Goal: Task Accomplishment & Management: Use online tool/utility

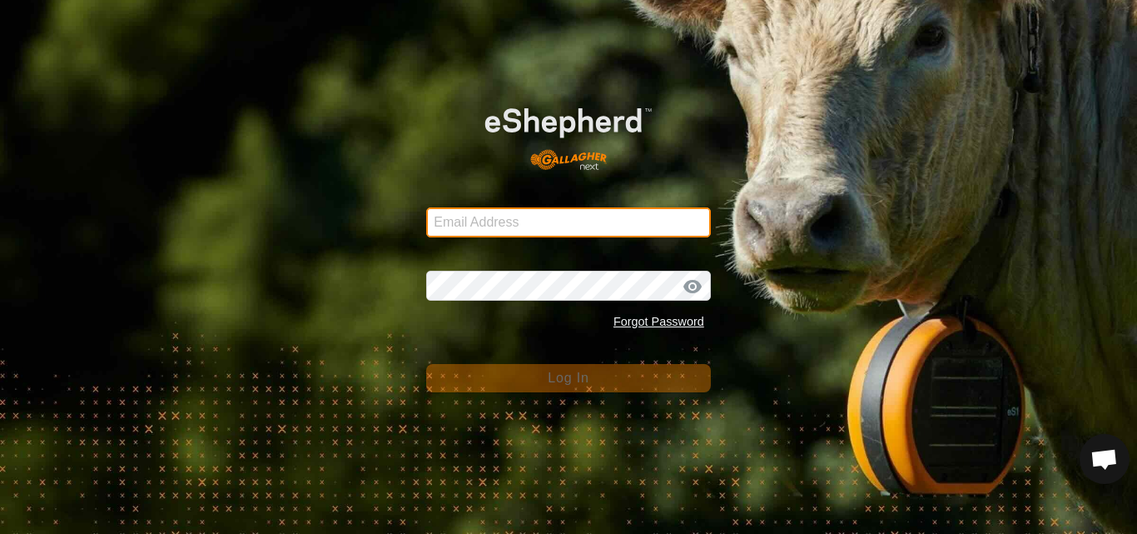
click at [594, 221] on input "Email Address" at bounding box center [568, 222] width 285 height 30
type input "[PERSON_NAME][EMAIL_ADDRESS][DOMAIN_NAME]"
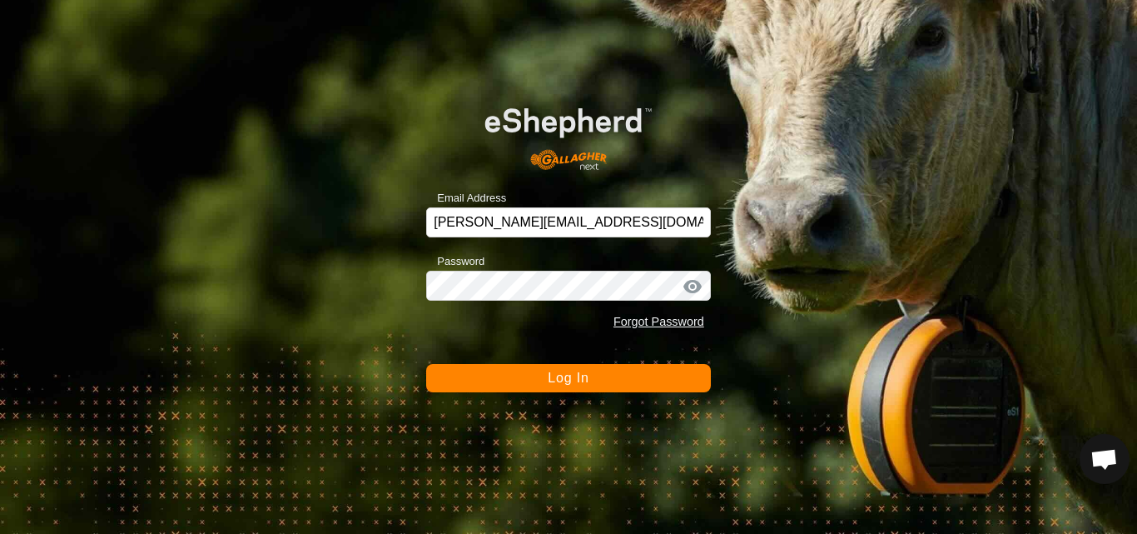
click at [567, 383] on span "Log In" at bounding box center [568, 378] width 41 height 14
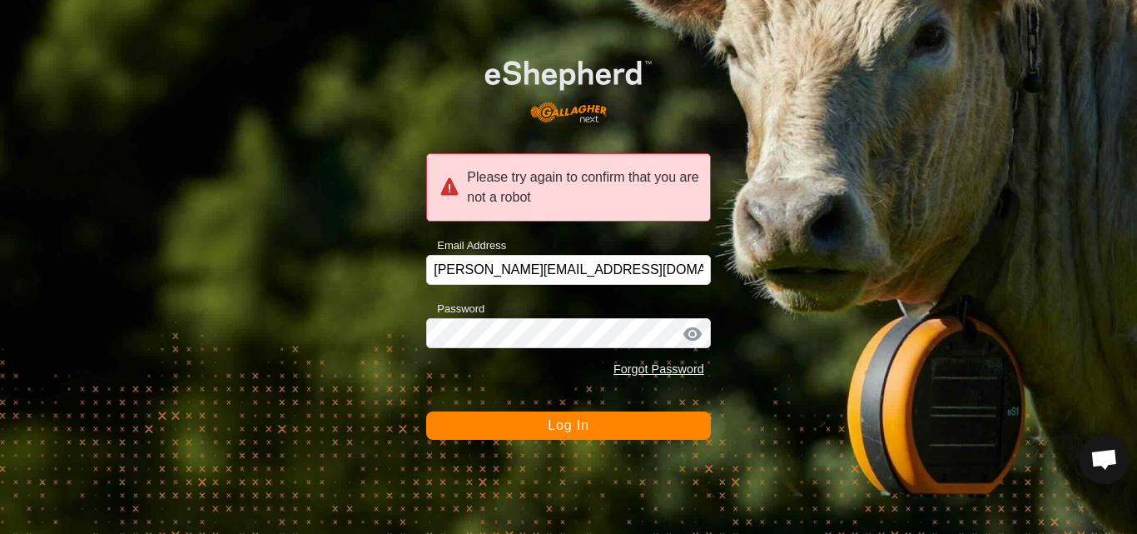
click at [565, 422] on span "Log In" at bounding box center [568, 425] width 41 height 14
click at [575, 425] on span "Log In" at bounding box center [568, 425] width 41 height 14
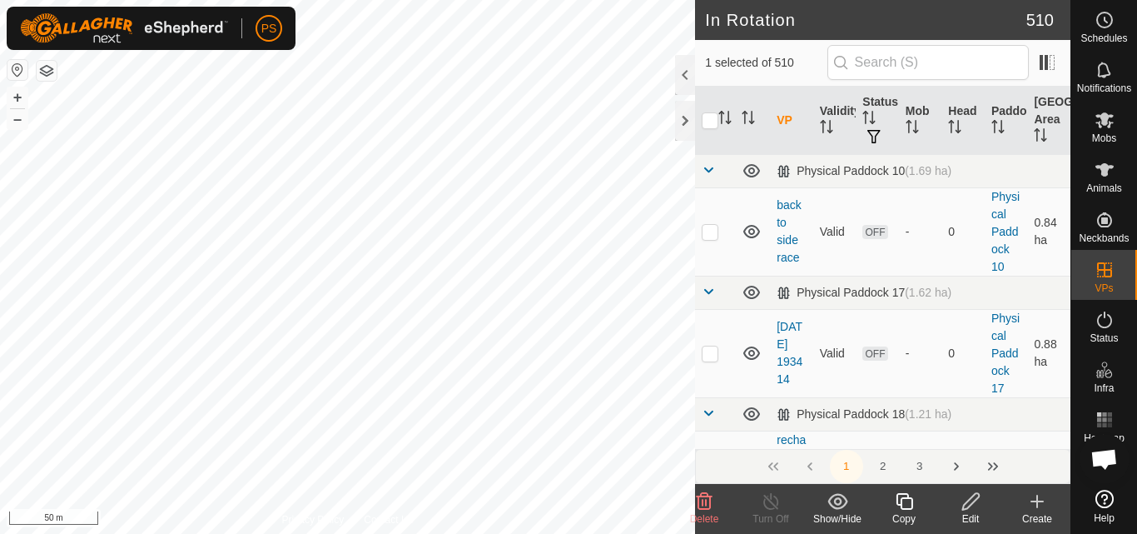
click at [971, 505] on icon at bounding box center [971, 501] width 17 height 17
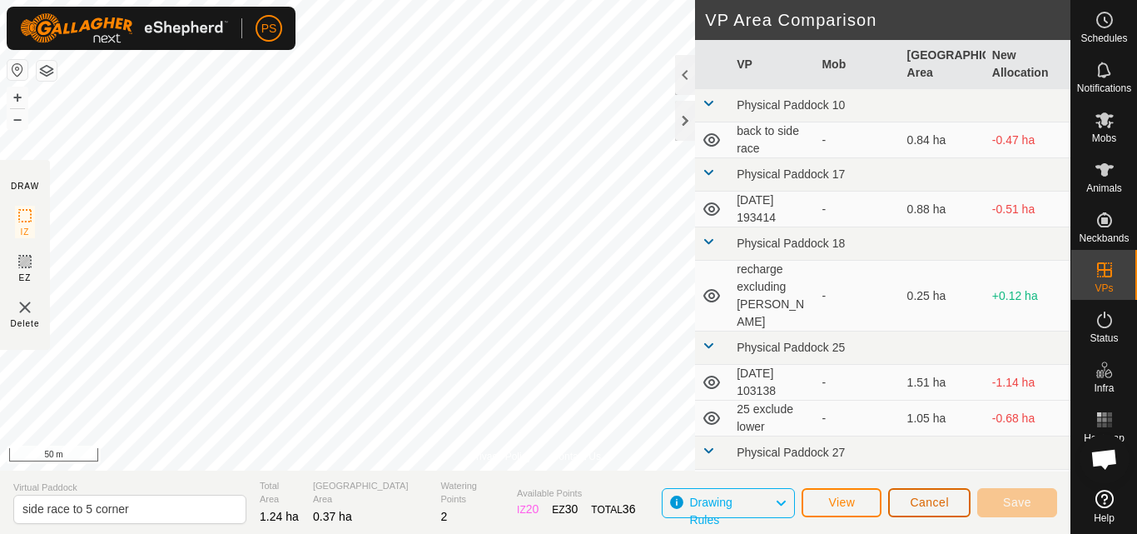
click at [928, 502] on span "Cancel" at bounding box center [929, 501] width 39 height 13
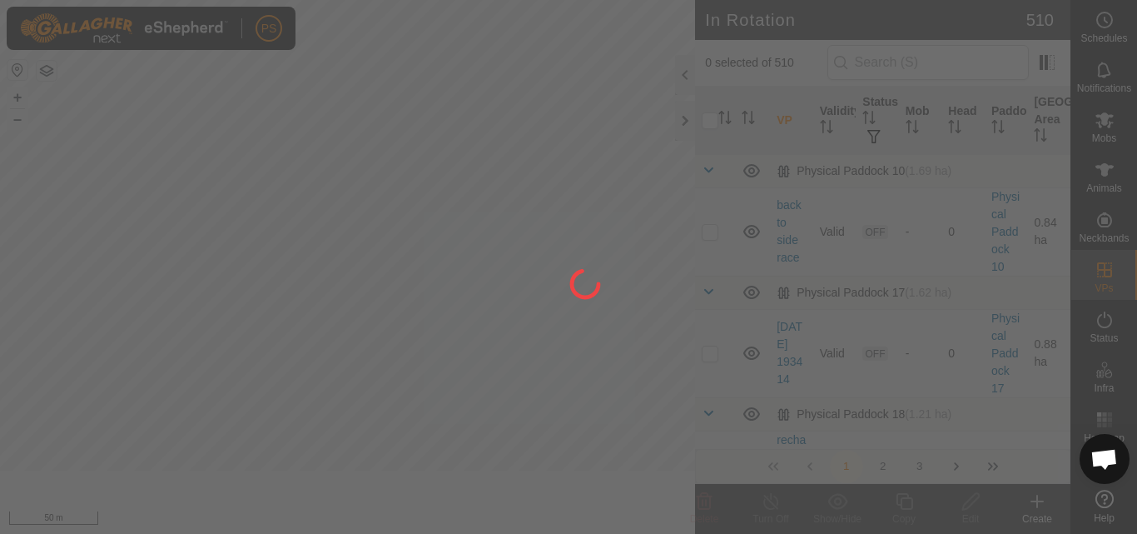
click at [1102, 122] on div at bounding box center [568, 267] width 1137 height 534
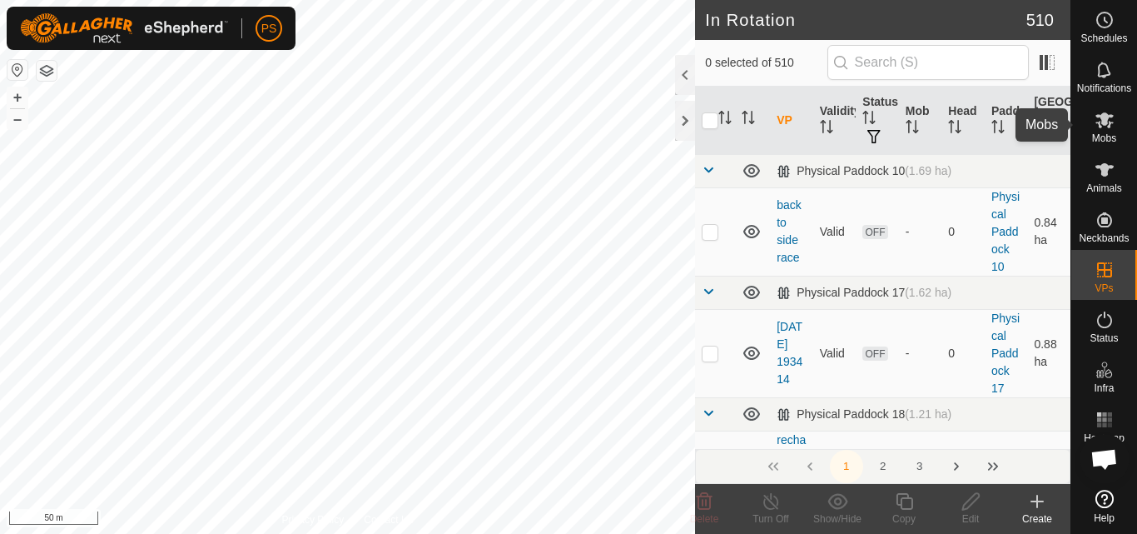
click at [1103, 120] on icon at bounding box center [1105, 120] width 18 height 16
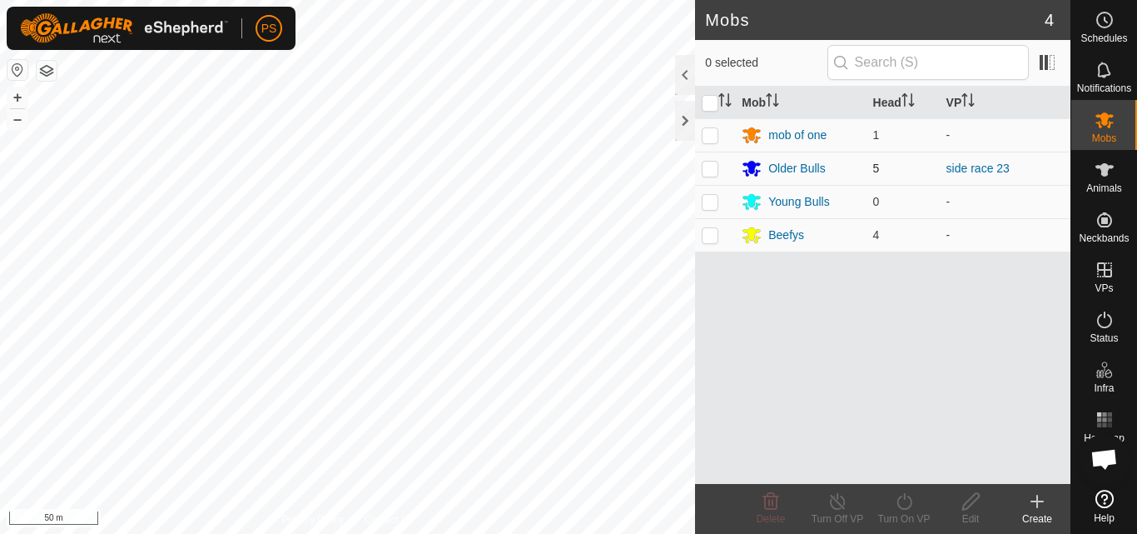
click at [712, 169] on p-checkbox at bounding box center [710, 168] width 17 height 13
checkbox input "true"
click at [903, 503] on icon at bounding box center [904, 501] width 21 height 20
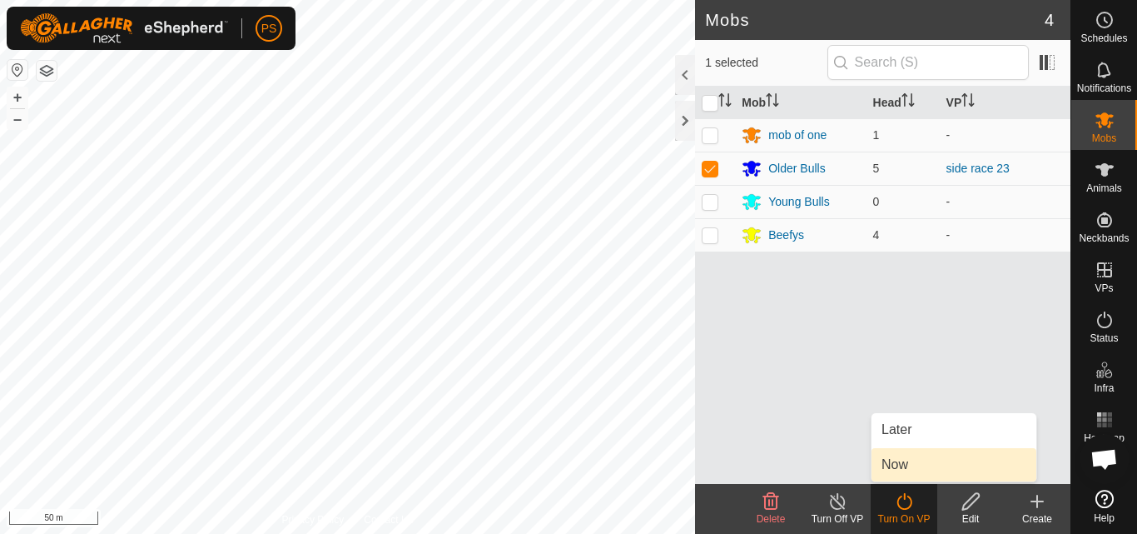
click at [923, 465] on link "Now" at bounding box center [954, 464] width 165 height 33
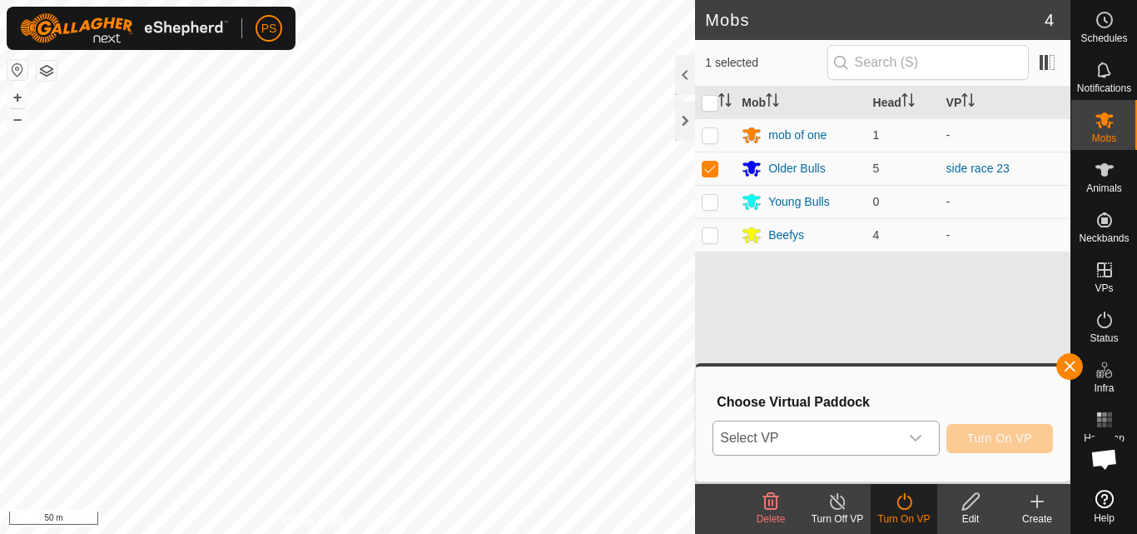
click at [919, 440] on icon "dropdown trigger" at bounding box center [915, 437] width 13 height 13
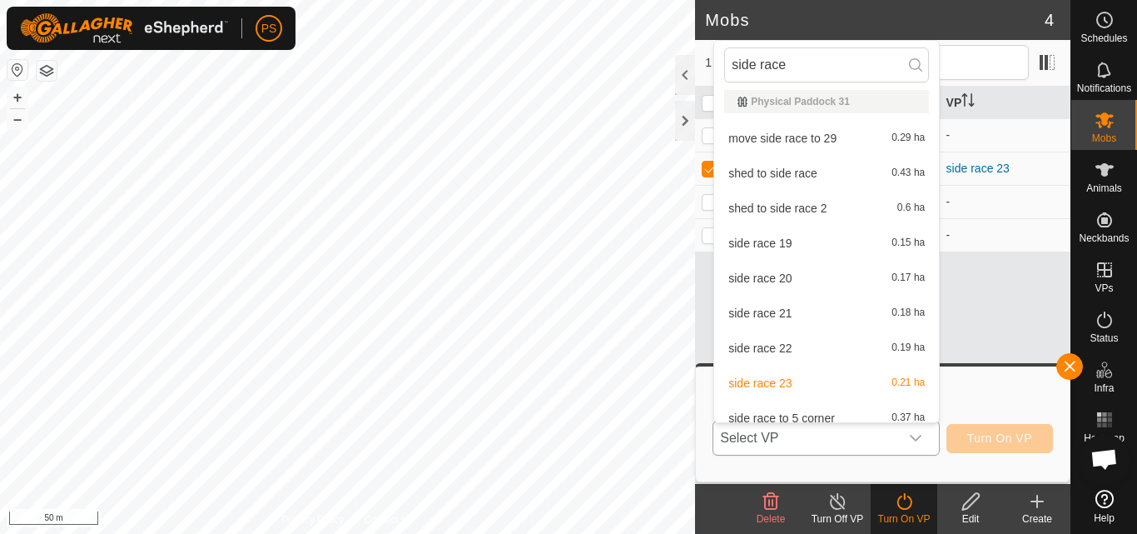
scroll to position [724, 0]
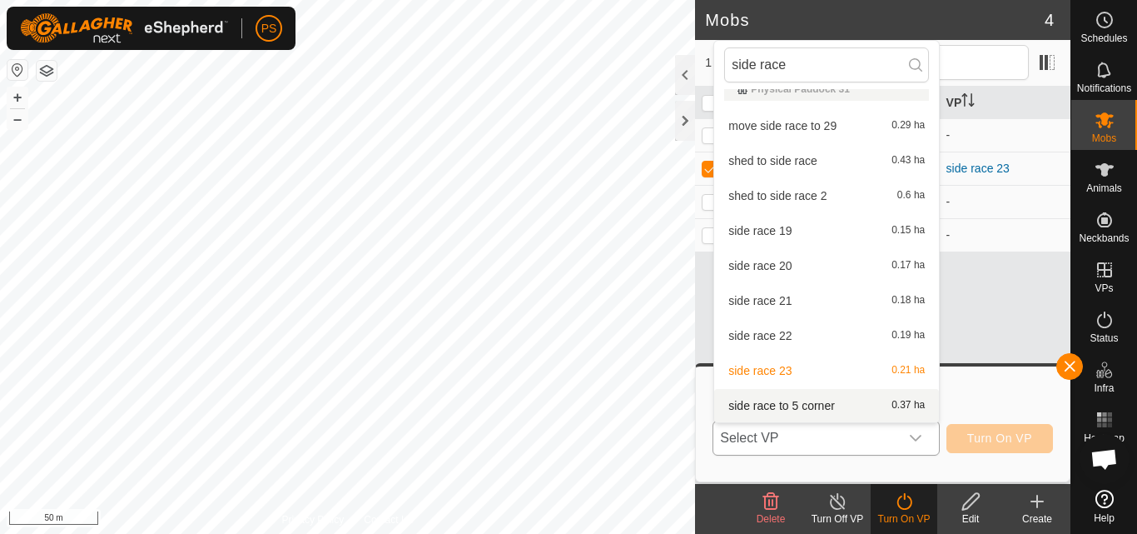
type input "side race"
click at [809, 403] on li "side race to 5 corner 0.37 ha" at bounding box center [826, 405] width 225 height 33
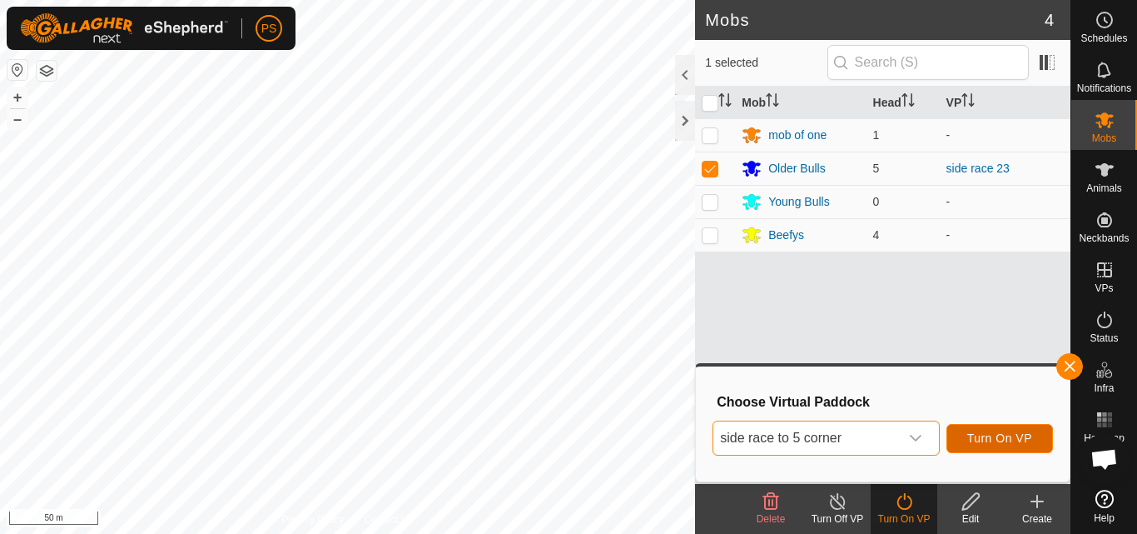
click at [1008, 434] on span "Turn On VP" at bounding box center [1000, 437] width 65 height 13
